Goal: Task Accomplishment & Management: Complete application form

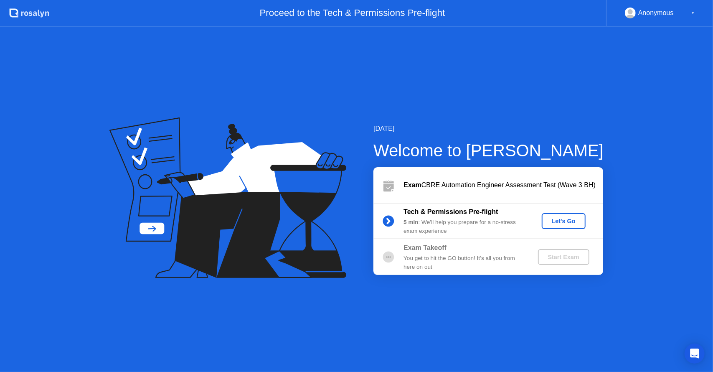
click at [556, 221] on div "Let's Go" at bounding box center [563, 221] width 37 height 7
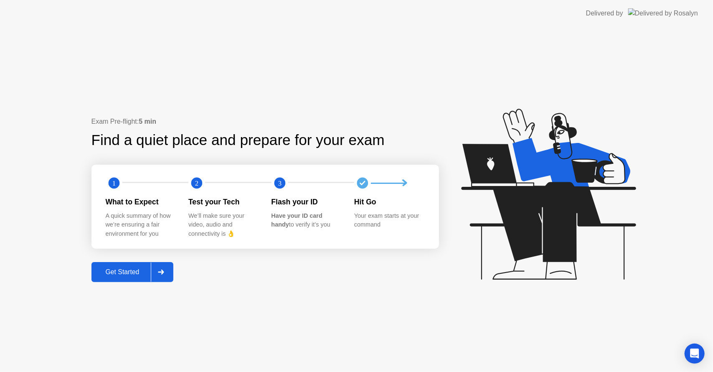
click at [120, 270] on div "Get Started" at bounding box center [122, 272] width 57 height 8
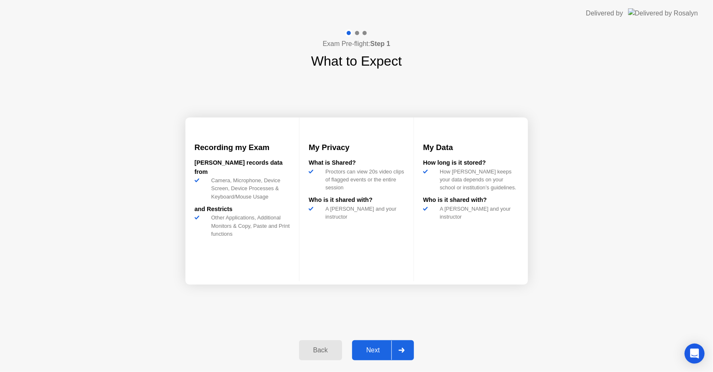
click at [376, 351] on div "Next" at bounding box center [372, 350] width 37 height 8
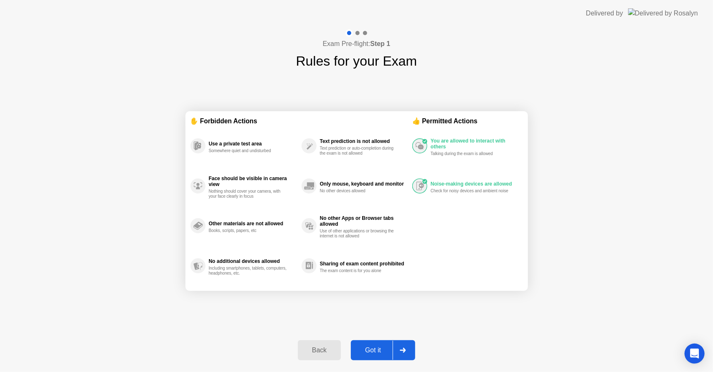
click at [375, 351] on div "Got it" at bounding box center [372, 350] width 39 height 8
select select "**********"
select select "*******"
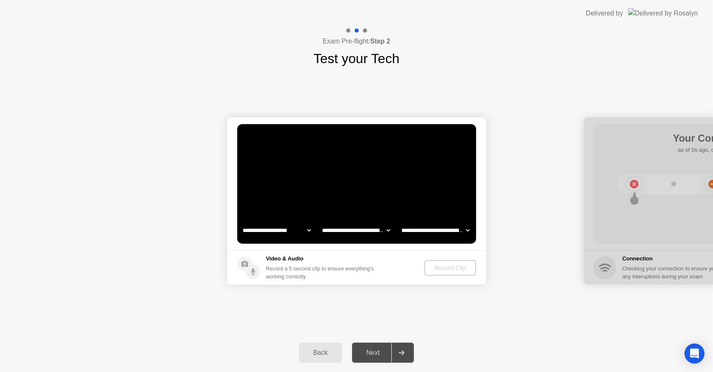
click at [375, 351] on div "Next" at bounding box center [372, 353] width 37 height 8
click at [443, 267] on div "Record Clip" at bounding box center [450, 267] width 45 height 7
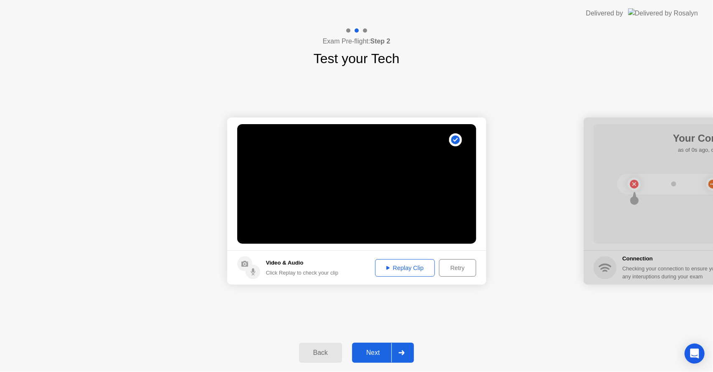
click at [376, 352] on div "Next" at bounding box center [372, 353] width 37 height 8
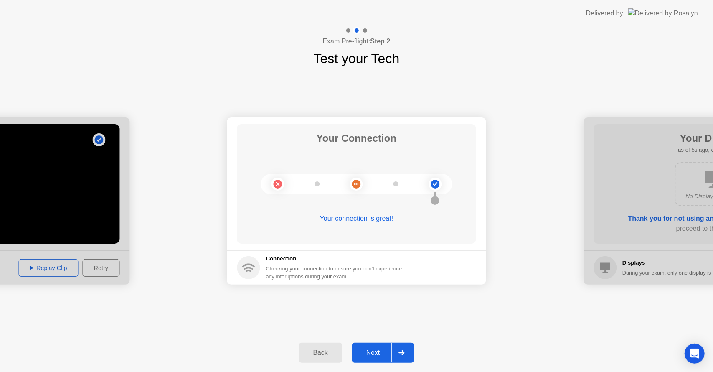
click at [379, 355] on div "Next" at bounding box center [372, 353] width 37 height 8
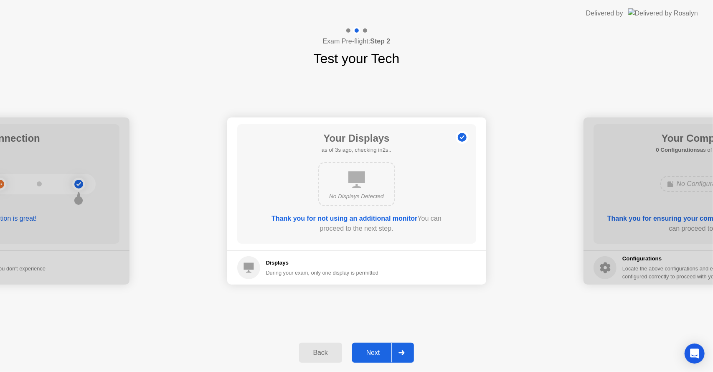
click at [370, 346] on button "Next" at bounding box center [383, 352] width 62 height 20
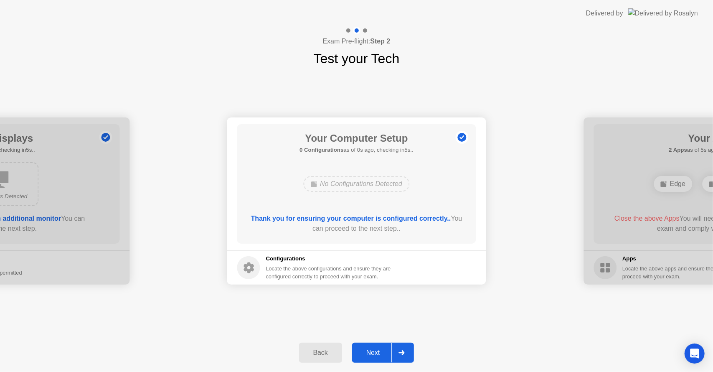
click at [370, 351] on div "Next" at bounding box center [372, 353] width 37 height 8
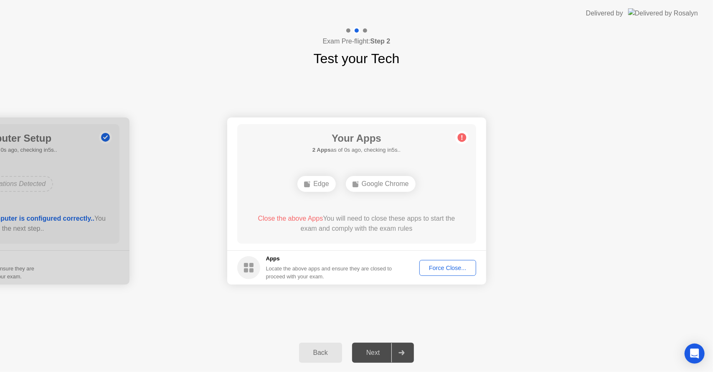
click at [451, 271] on div "Force Close..." at bounding box center [447, 267] width 51 height 7
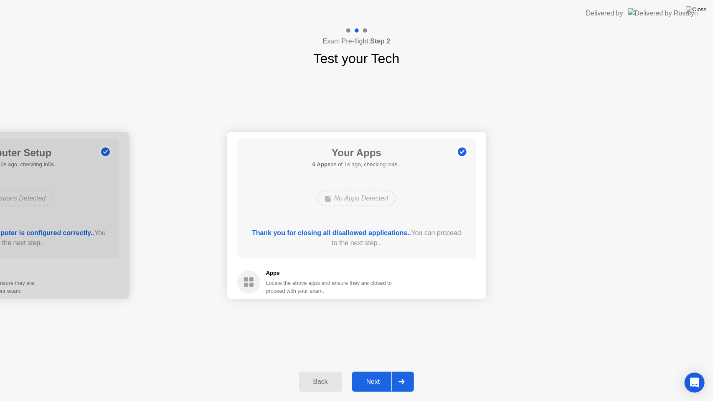
click at [380, 371] on div "Next" at bounding box center [372, 382] width 37 height 8
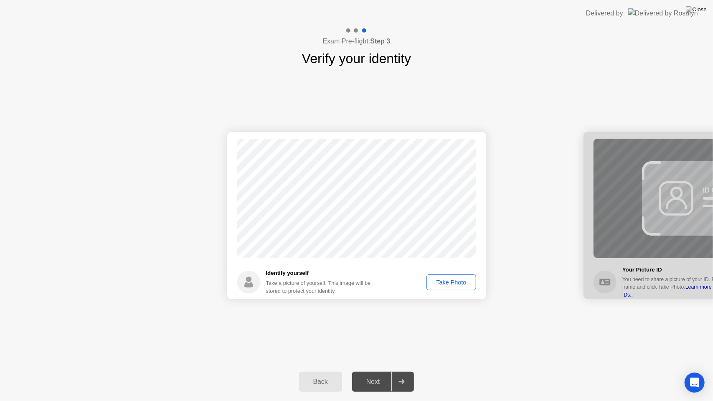
click at [367, 371] on div "Back Next" at bounding box center [356, 381] width 713 height 38
click at [372, 371] on div "Next" at bounding box center [372, 382] width 37 height 8
click at [448, 286] on div "Take Photo" at bounding box center [450, 282] width 43 height 7
click at [367, 371] on button "Next" at bounding box center [383, 382] width 62 height 20
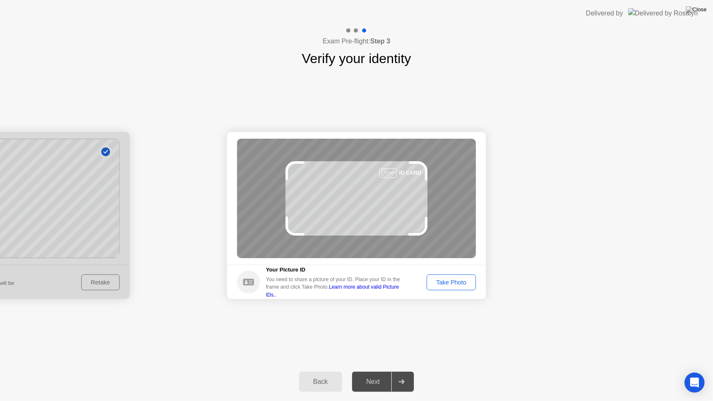
click at [463, 281] on div "Take Photo" at bounding box center [450, 282] width 43 height 7
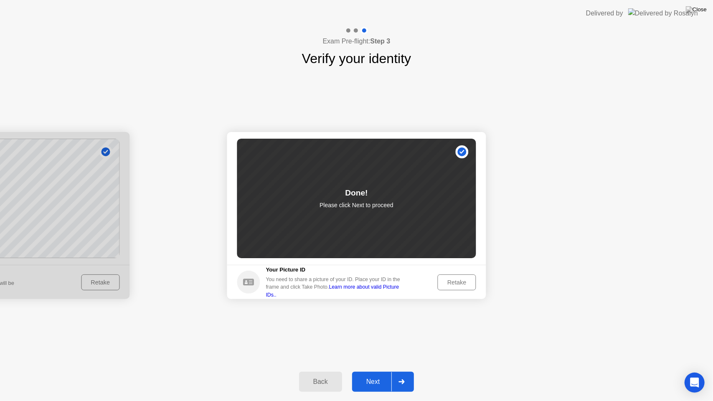
click at [377, 371] on div "Next" at bounding box center [372, 382] width 37 height 8
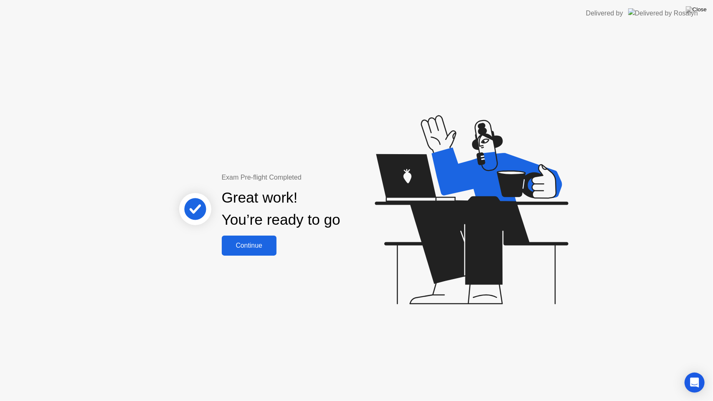
click at [256, 255] on div "Exam Pre-flight Completed Great work! You’re ready to go Continue" at bounding box center [356, 214] width 713 height 374
click at [254, 245] on div "Continue" at bounding box center [249, 246] width 50 height 8
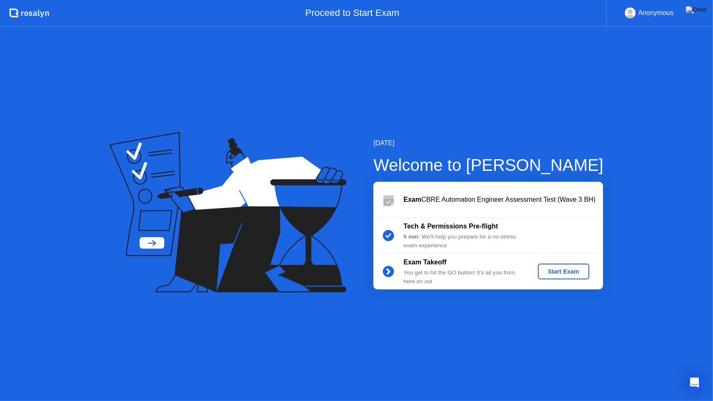
click at [571, 281] on div "Exam Takeoff You get to hit the GO button! It’s all you from here on out Start …" at bounding box center [488, 271] width 230 height 36
click at [562, 275] on div "Start Exam" at bounding box center [563, 271] width 45 height 7
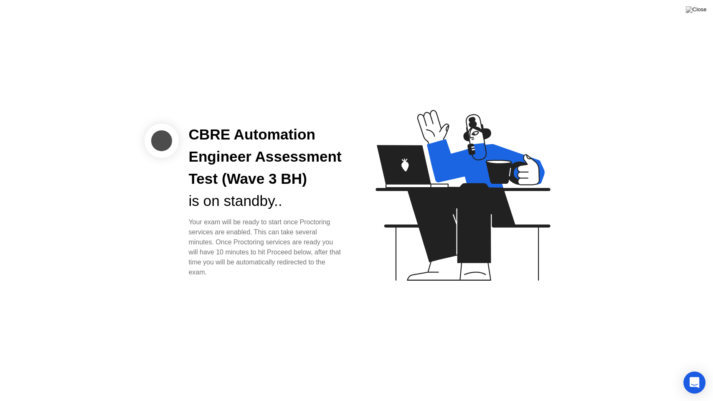
click at [695, 371] on icon "Open Intercom Messenger" at bounding box center [694, 382] width 11 height 11
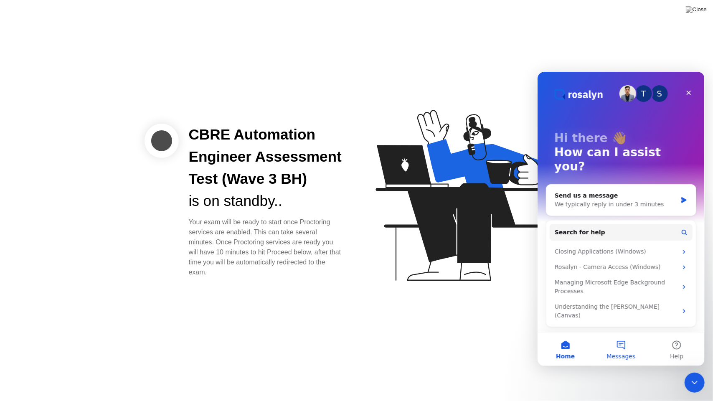
click at [625, 347] on button "Messages" at bounding box center [620, 348] width 56 height 33
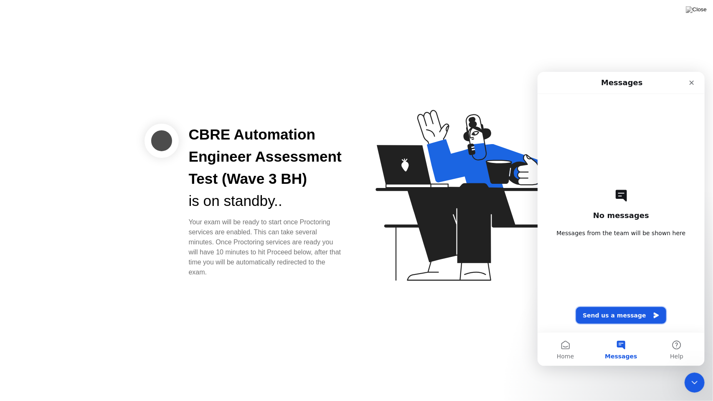
click at [611, 318] on button "Send us a message" at bounding box center [620, 314] width 90 height 17
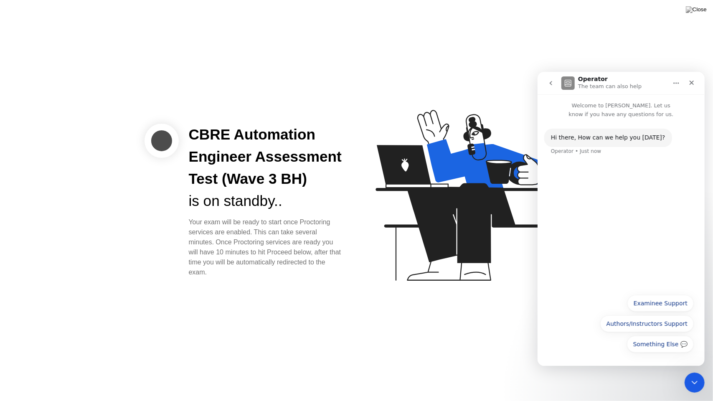
click at [555, 225] on div "Hi ​there, How can we help you [DATE]? Operator • Just now" at bounding box center [620, 203] width 167 height 171
click at [655, 345] on button "Something Else 💬" at bounding box center [659, 343] width 67 height 17
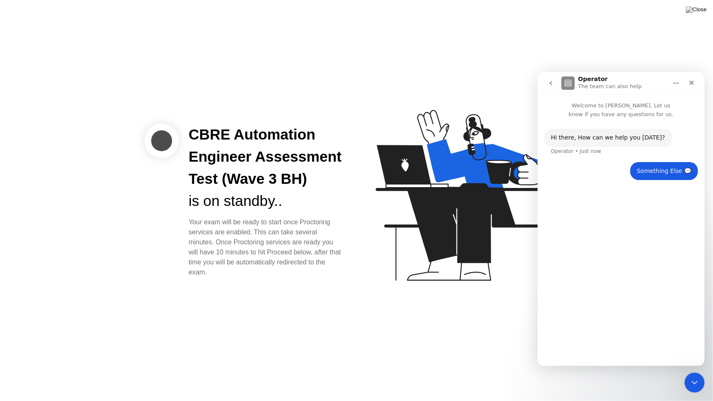
click at [609, 292] on div "Hi ​there, How can we help you [DATE]? Operator • Just now Something Else 💬 • J…" at bounding box center [620, 238] width 167 height 240
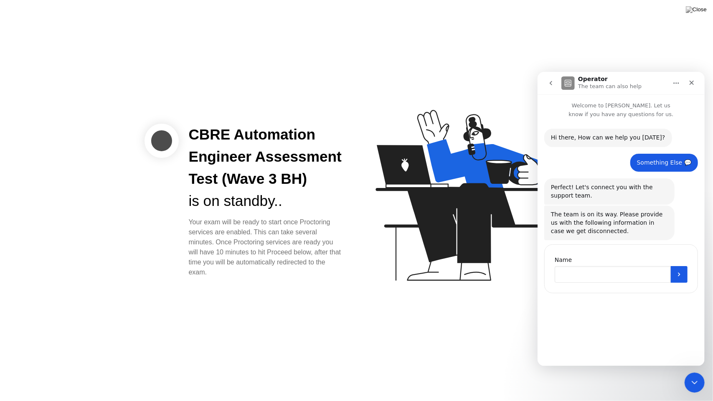
click at [582, 278] on input "Name" at bounding box center [612, 274] width 116 height 17
type input "*"
type input "**********"
click at [678, 277] on icon "Submit" at bounding box center [678, 274] width 7 height 7
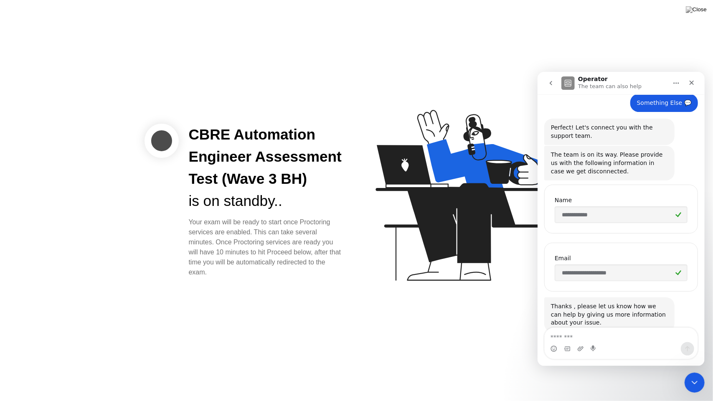
scroll to position [80, 0]
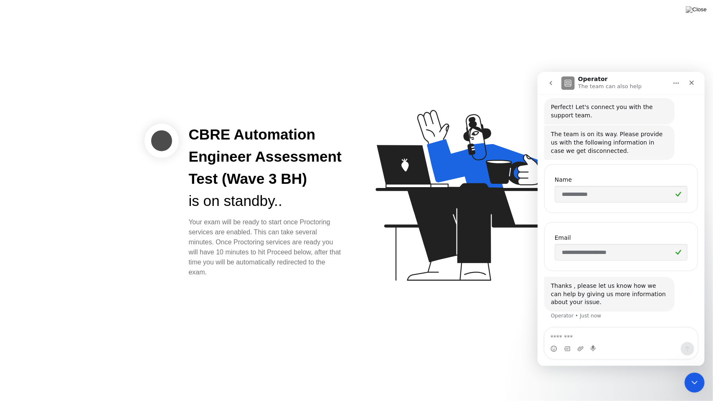
click at [631, 342] on div "Intercom messenger" at bounding box center [620, 348] width 153 height 13
click at [630, 335] on textarea "Message…" at bounding box center [620, 334] width 153 height 14
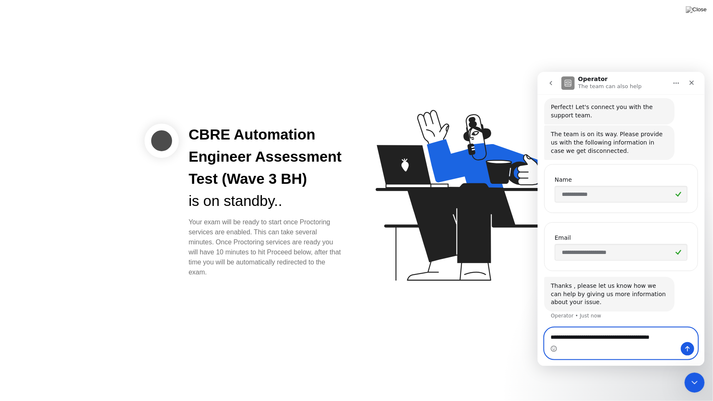
type textarea "**********"
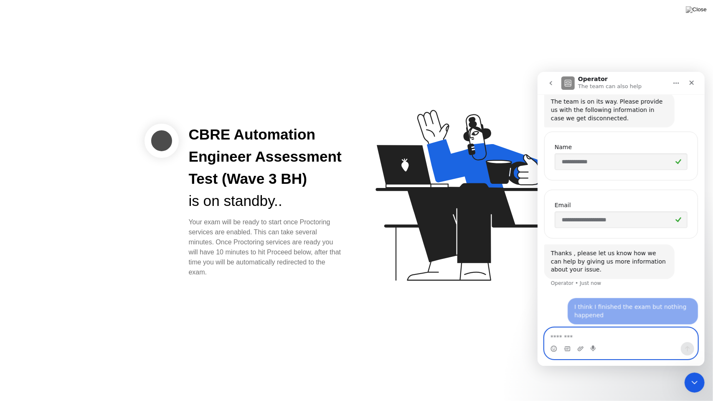
scroll to position [114, 0]
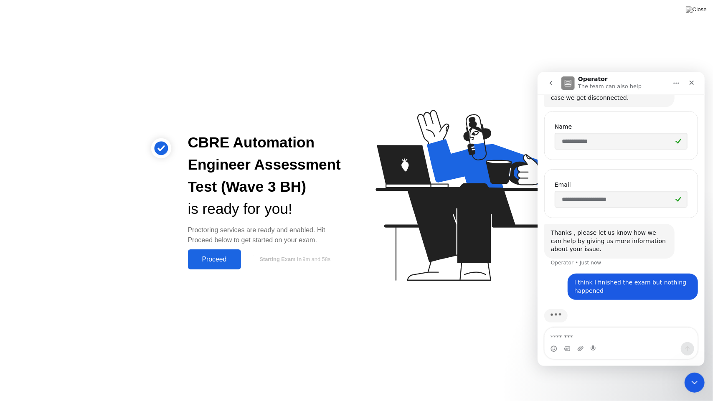
click at [223, 258] on div "Proceed" at bounding box center [214, 260] width 48 height 8
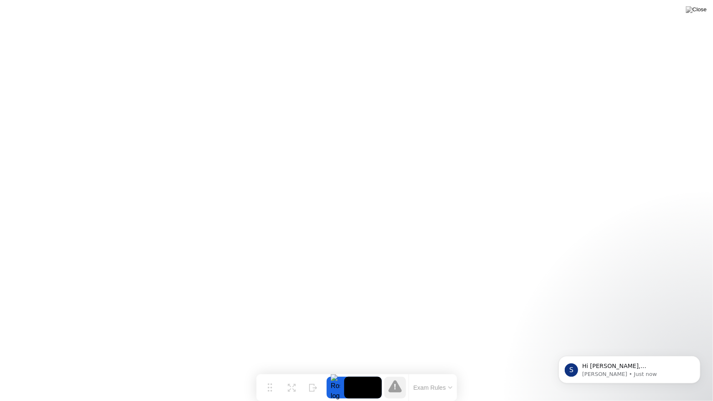
scroll to position [0, 0]
click at [628, 369] on p "Are you getting any error messages?" at bounding box center [636, 366] width 108 height 8
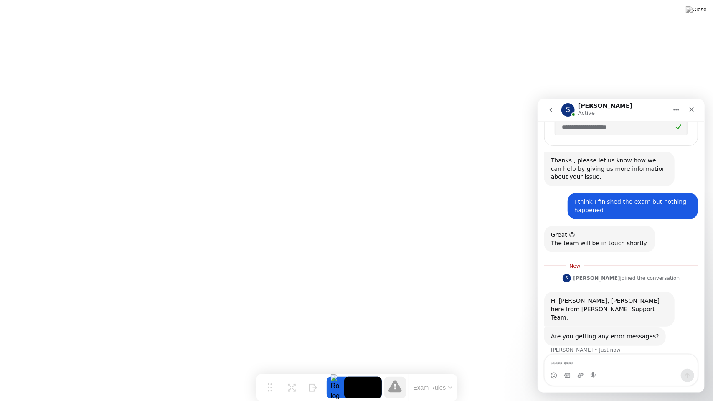
scroll to position [232, 0]
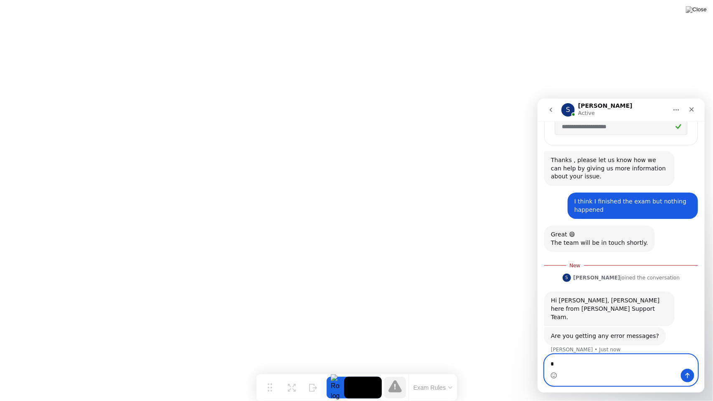
click at [575, 361] on textarea "*" at bounding box center [620, 361] width 153 height 14
type textarea "**********"
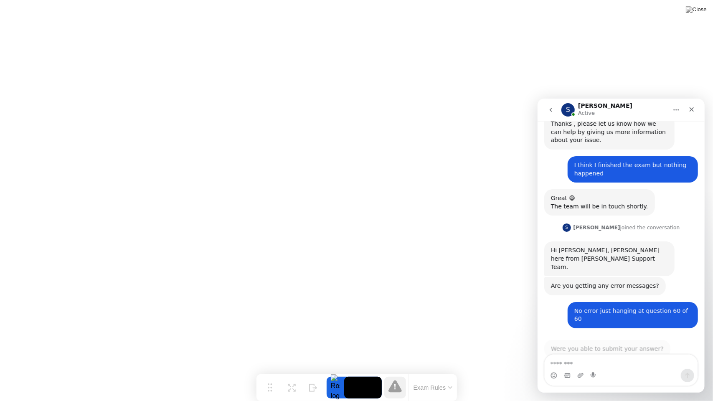
scroll to position [268, 0]
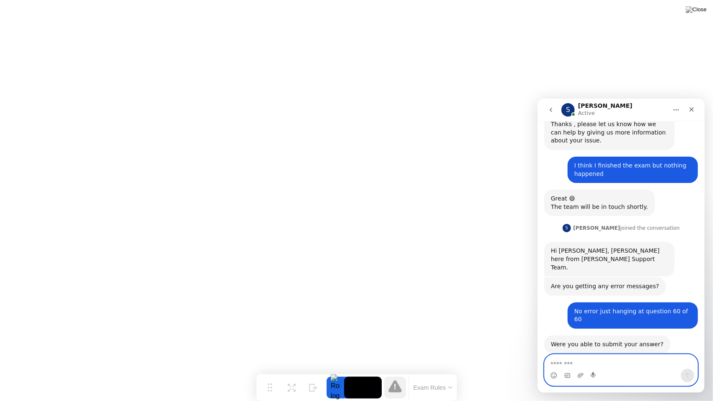
click at [589, 364] on textarea "Message…" at bounding box center [620, 361] width 153 height 14
click at [691, 110] on icon "Close" at bounding box center [691, 109] width 7 height 7
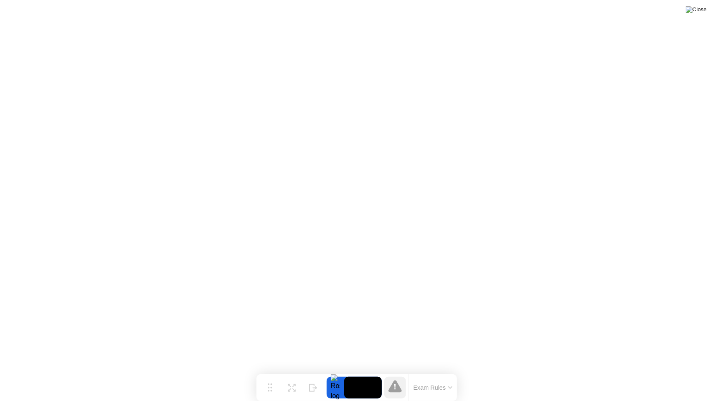
click at [702, 13] on img at bounding box center [696, 9] width 21 height 7
